Goal: Information Seeking & Learning: Stay updated

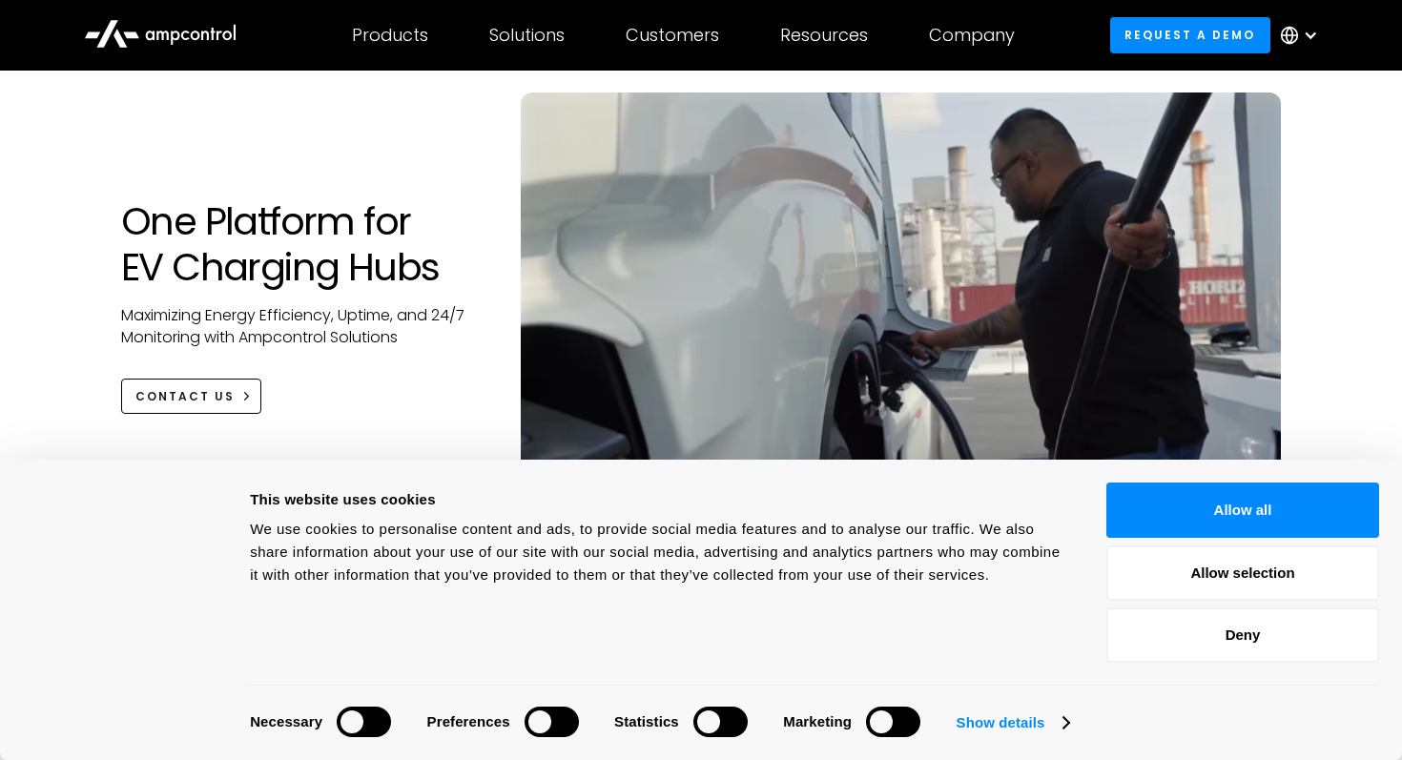
scroll to position [120, 0]
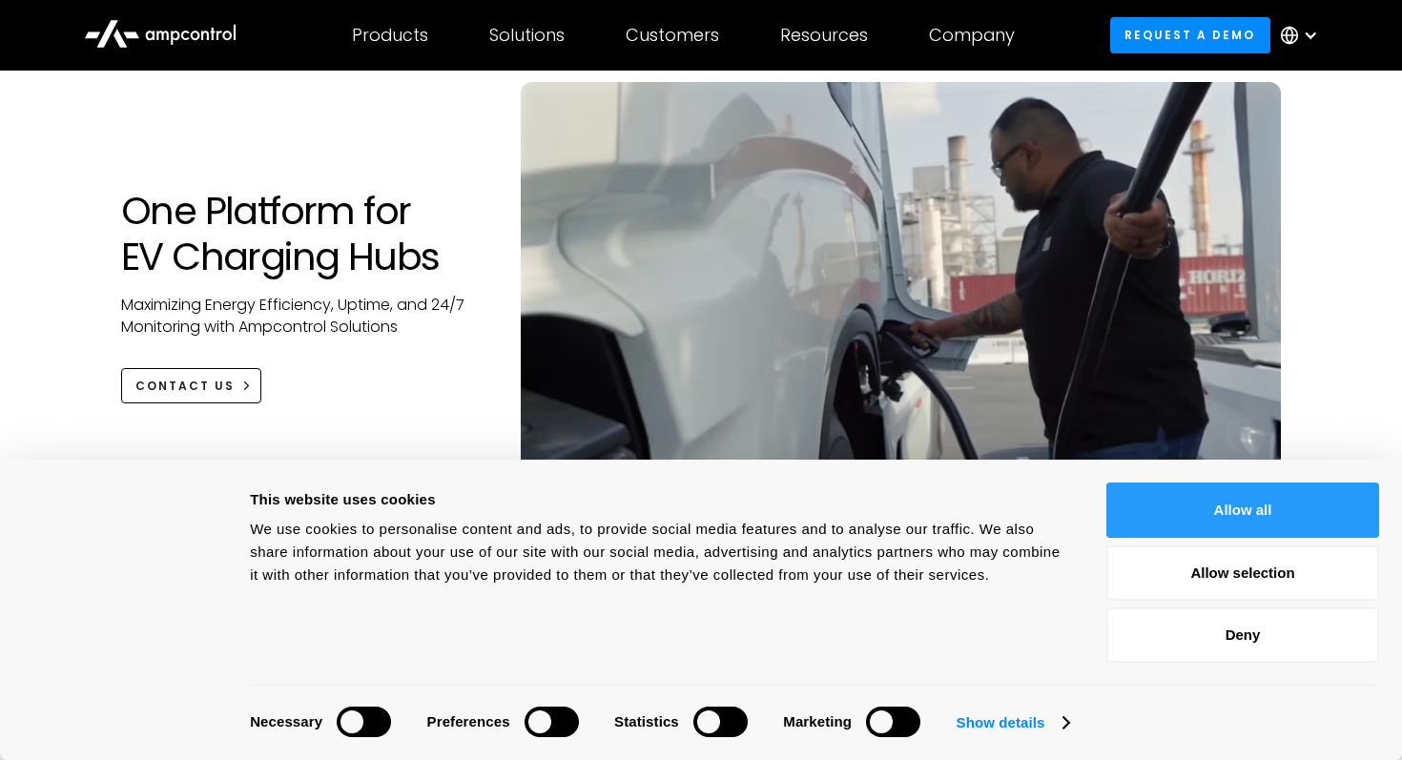
click at [1205, 498] on button "Allow all" at bounding box center [1242, 509] width 273 height 55
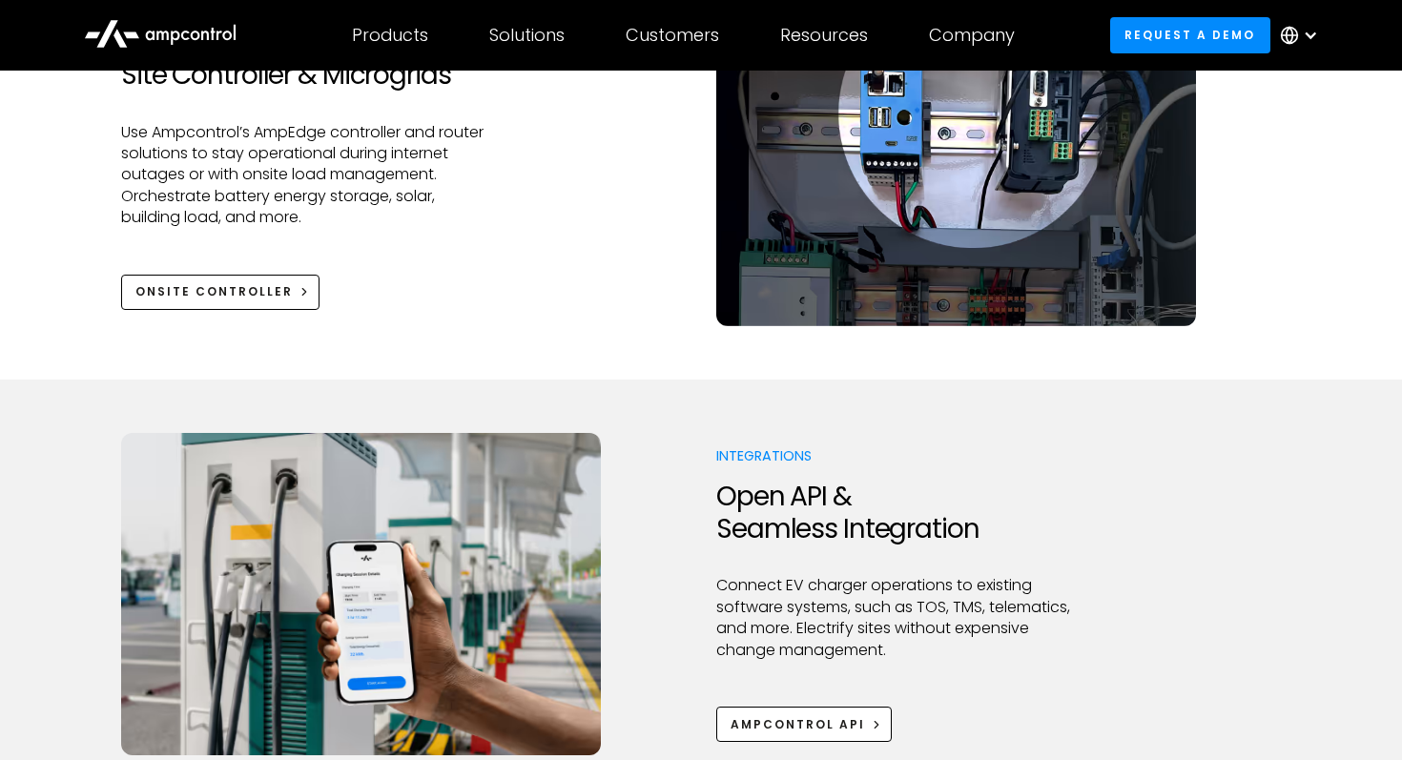
scroll to position [2253, 0]
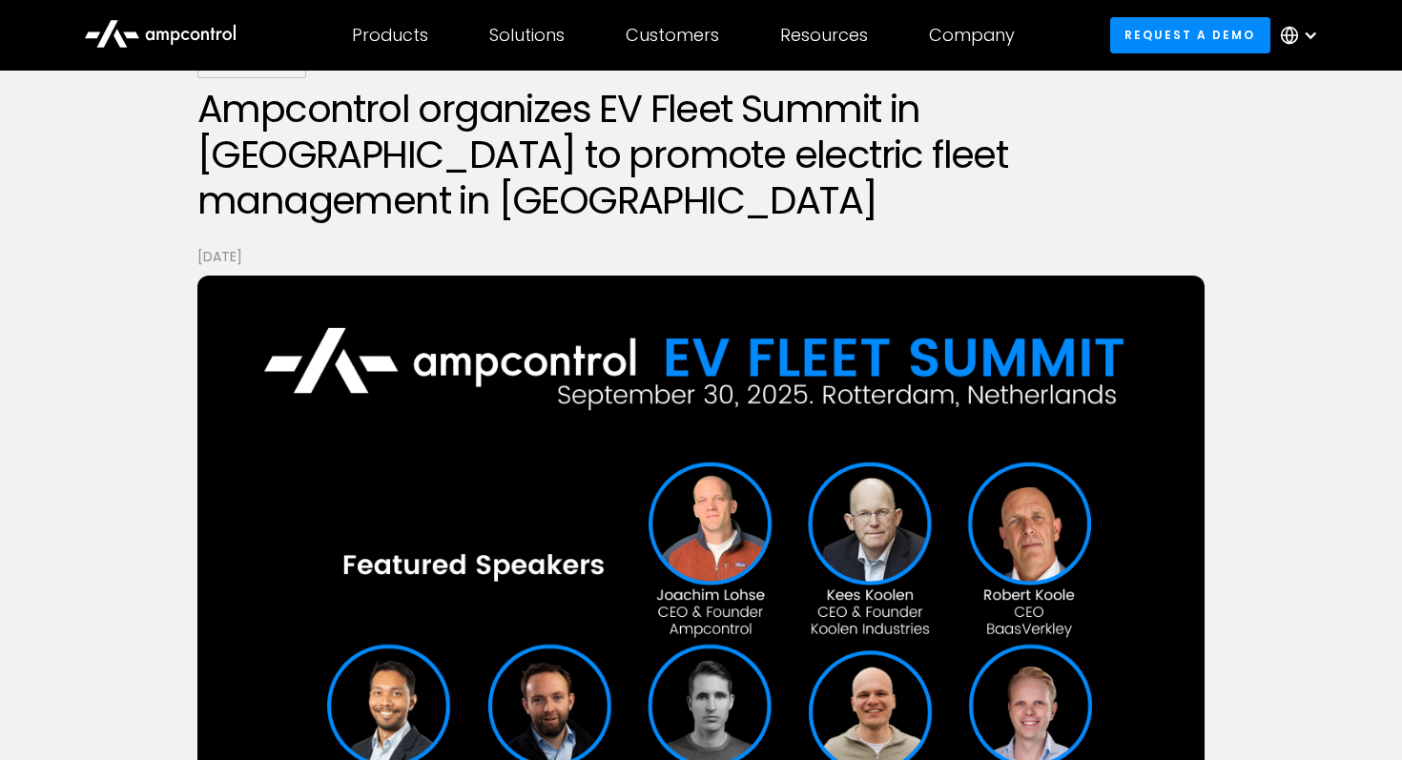
scroll to position [165, 0]
